Goal: Task Accomplishment & Management: Manage account settings

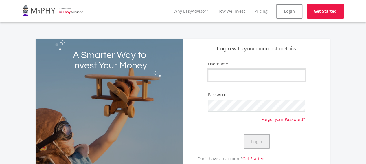
type input "Pipe321"
click at [257, 140] on button "Login" at bounding box center [256, 141] width 26 height 14
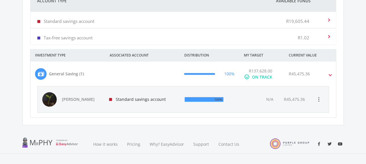
scroll to position [192, 0]
click at [330, 73] on span at bounding box center [330, 73] width 2 height 7
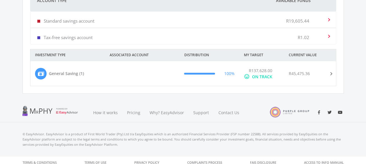
click at [330, 73] on span at bounding box center [329, 73] width 7 height 2
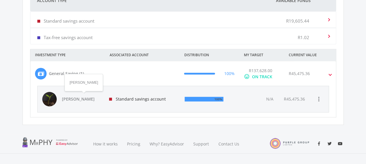
click at [74, 98] on span "[PERSON_NAME]" at bounding box center [82, 99] width 40 height 6
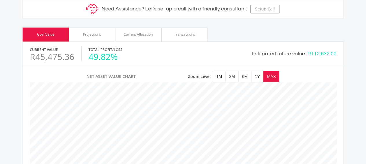
scroll to position [243, 0]
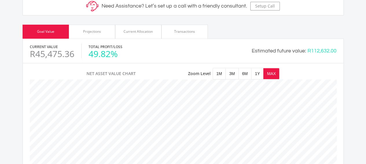
click at [143, 31] on div "Current Allocation" at bounding box center [137, 31] width 29 height 5
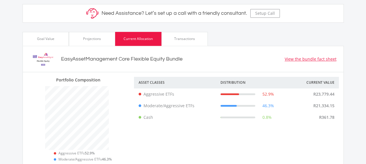
scroll to position [229, 0]
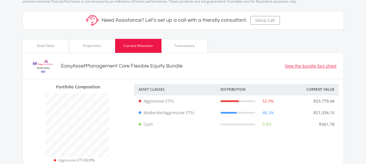
click at [188, 44] on div "Transactions" at bounding box center [184, 45] width 21 height 5
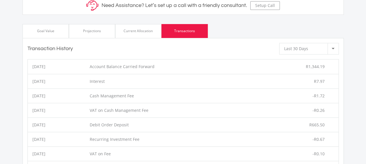
scroll to position [245, 0]
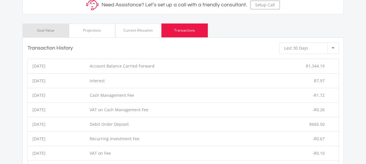
click at [48, 30] on div "Goal Value" at bounding box center [45, 30] width 17 height 5
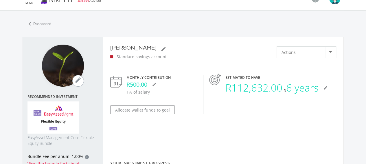
scroll to position [13, 0]
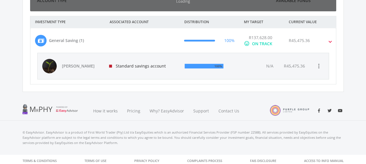
scroll to position [92, 159]
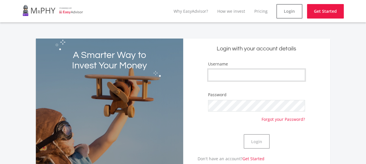
type input "Pipe321"
